Goal: Transaction & Acquisition: Download file/media

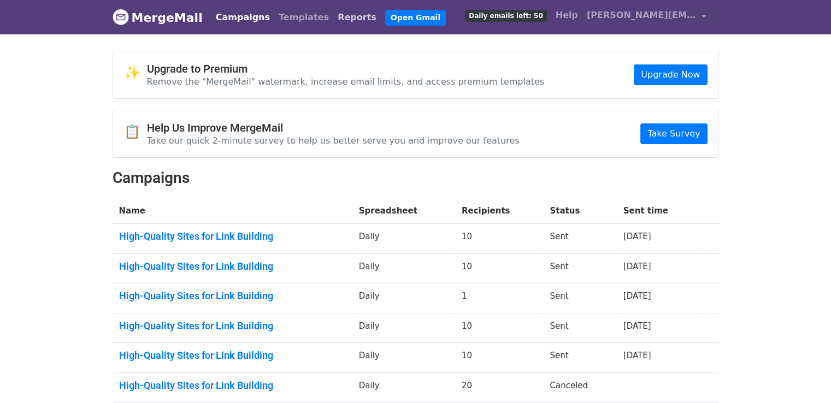
click at [333, 16] on link "Reports" at bounding box center [357, 18] width 48 height 22
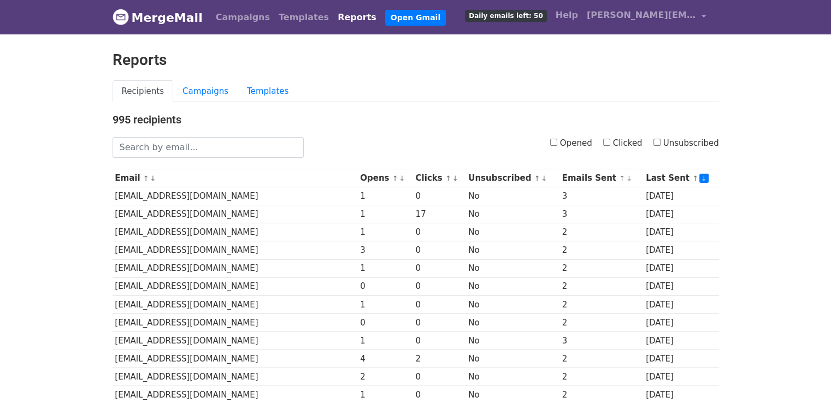
click at [558, 145] on input "Opened" at bounding box center [553, 142] width 7 height 7
checkbox input "true"
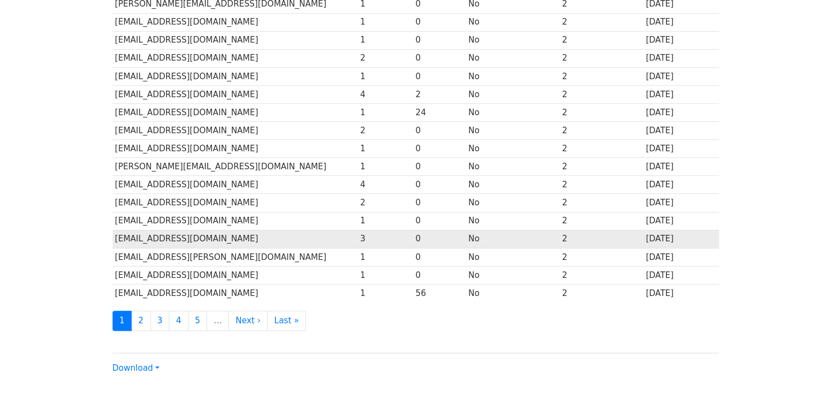
scroll to position [483, 0]
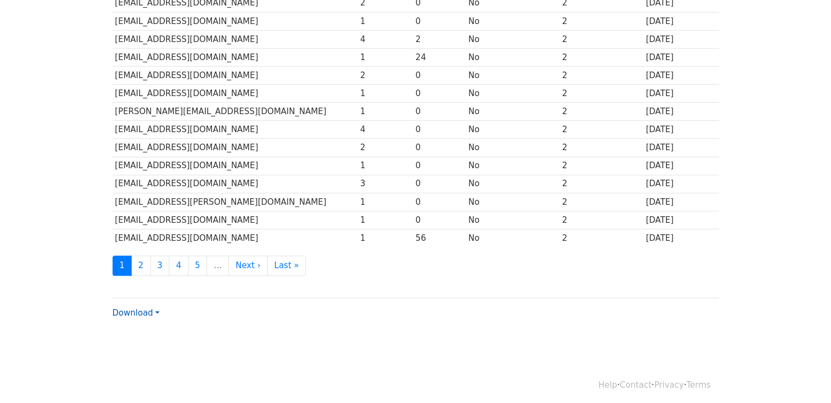
click at [147, 308] on link "Download" at bounding box center [136, 313] width 47 height 10
click at [155, 344] on link "Excel" at bounding box center [156, 351] width 86 height 17
